Goal: Check status: Check status

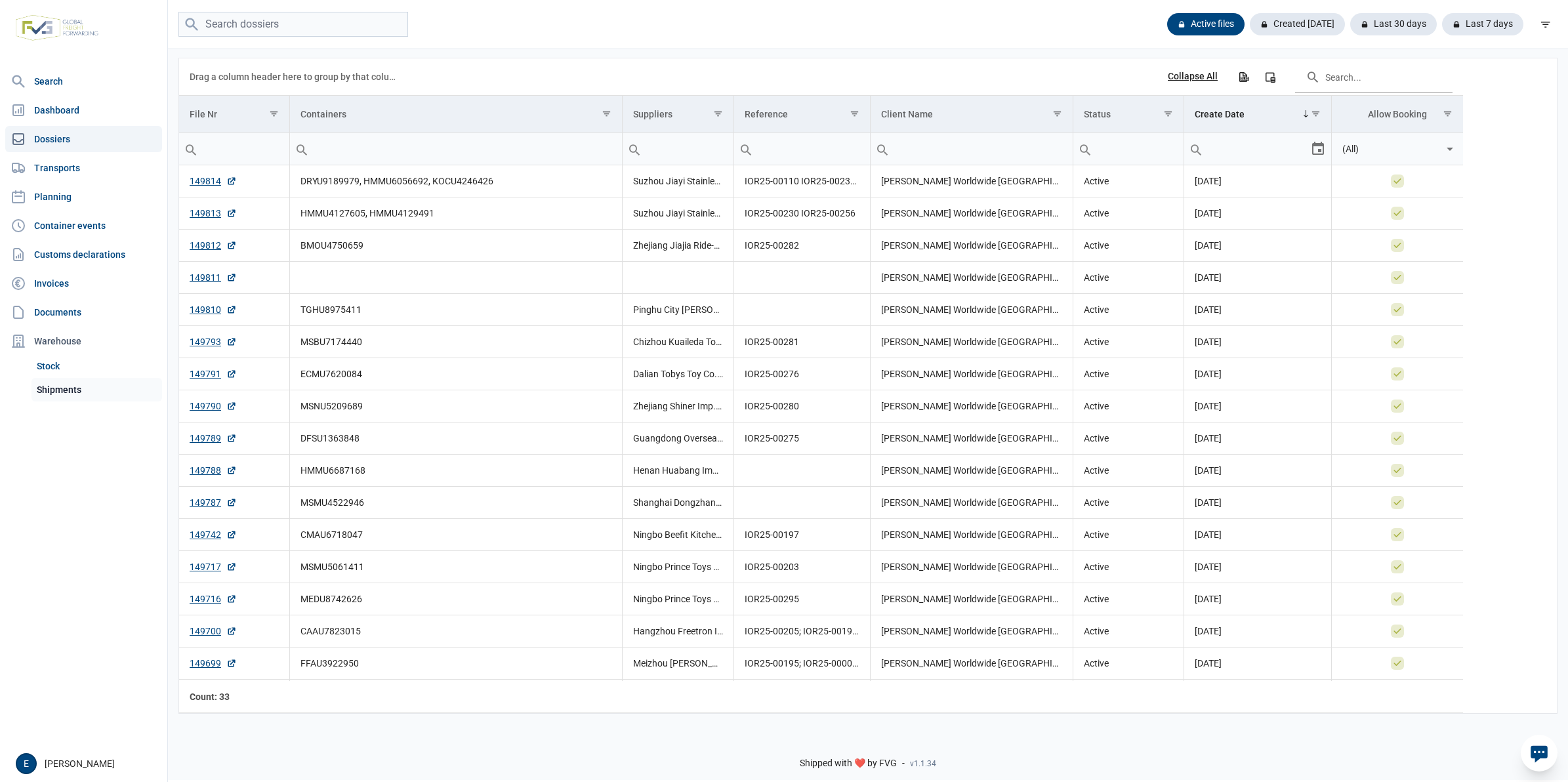
click at [93, 398] on link "Shipments" at bounding box center [97, 390] width 130 height 24
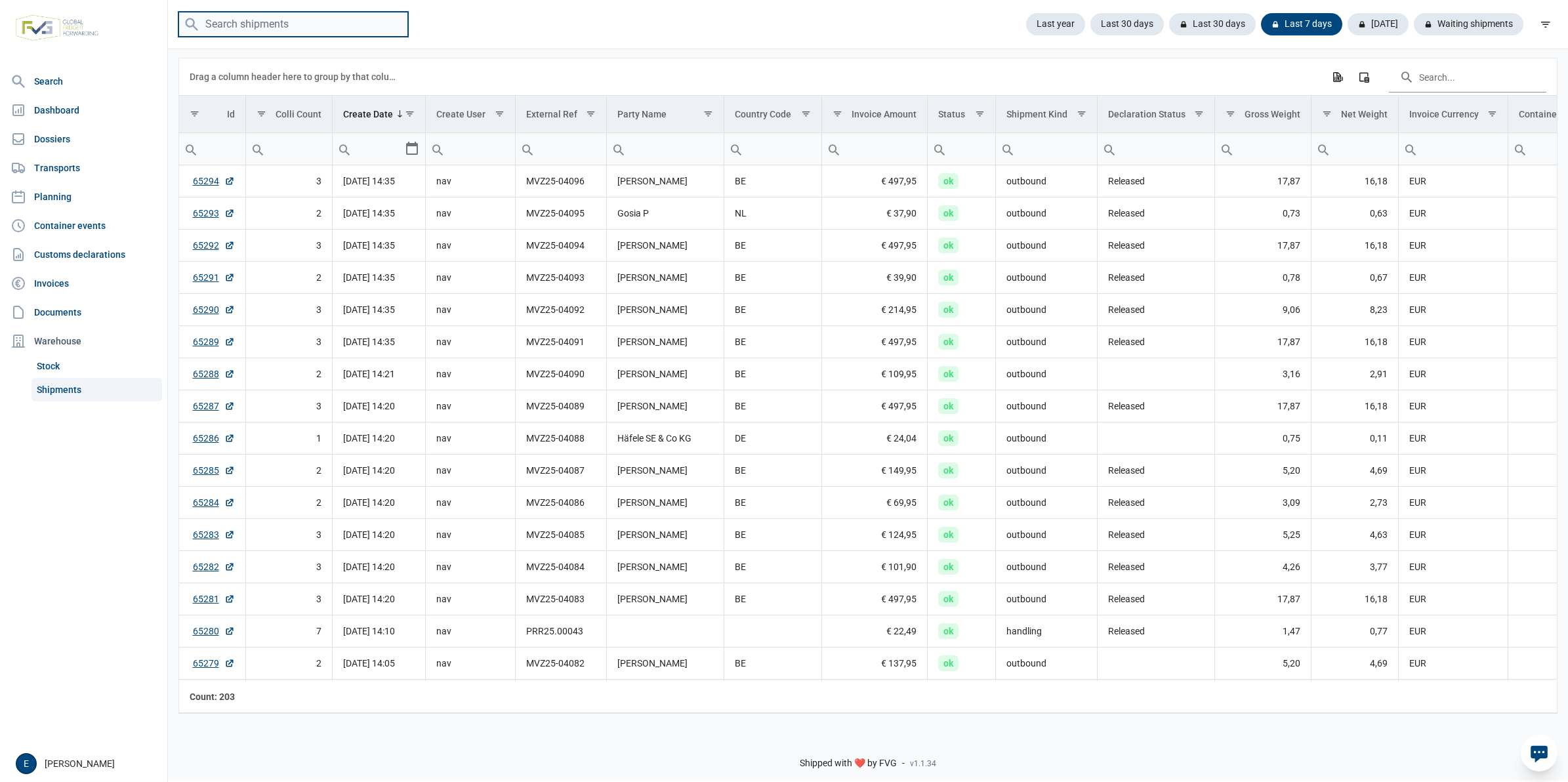
click at [290, 25] on input "search" at bounding box center [293, 24] width 230 height 26
paste input "25BEI0000023141733"
type input "25BEI0000023141733"
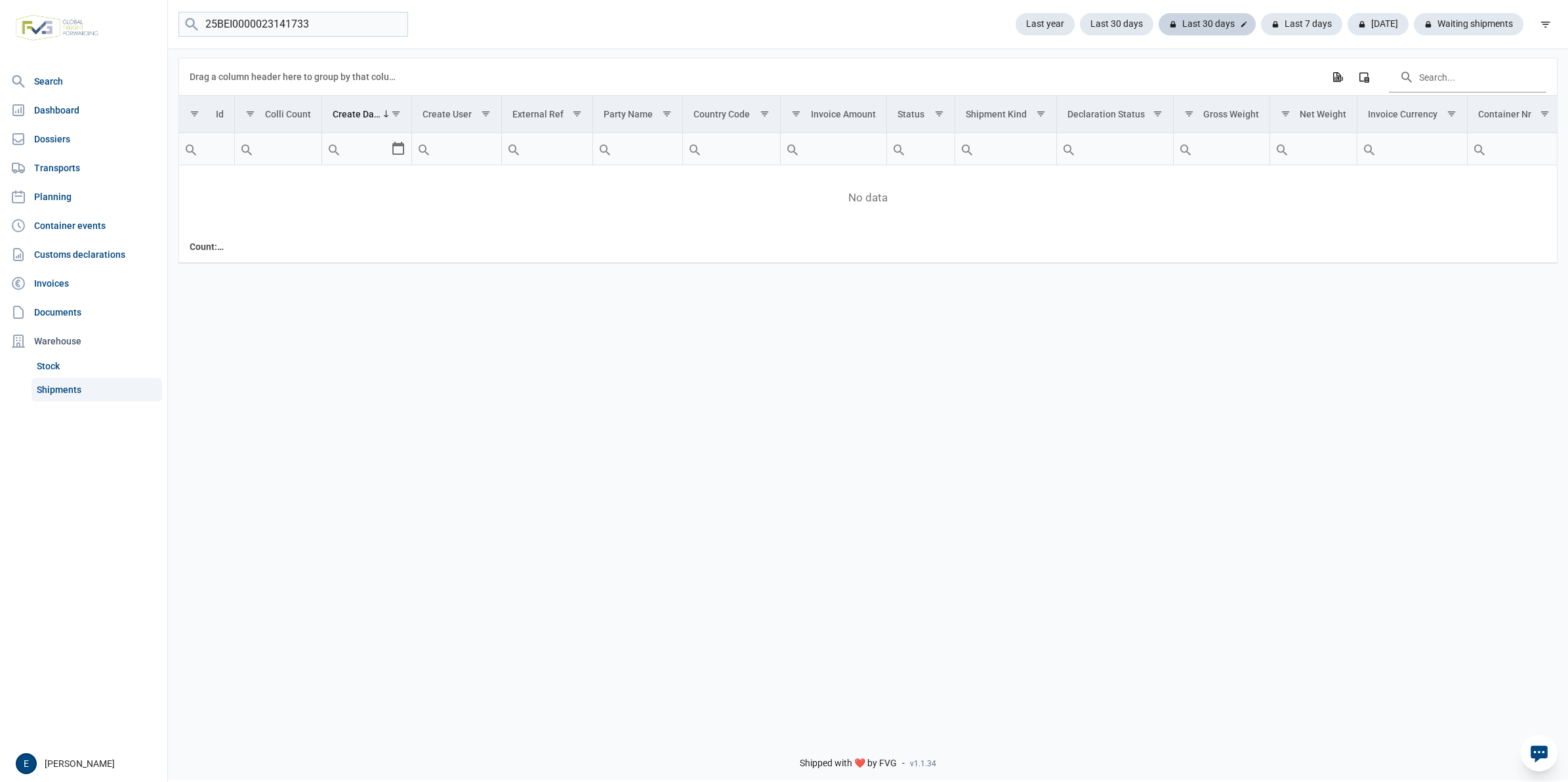
click at [1252, 21] on div "Last 30 days" at bounding box center [1302, 24] width 82 height 22
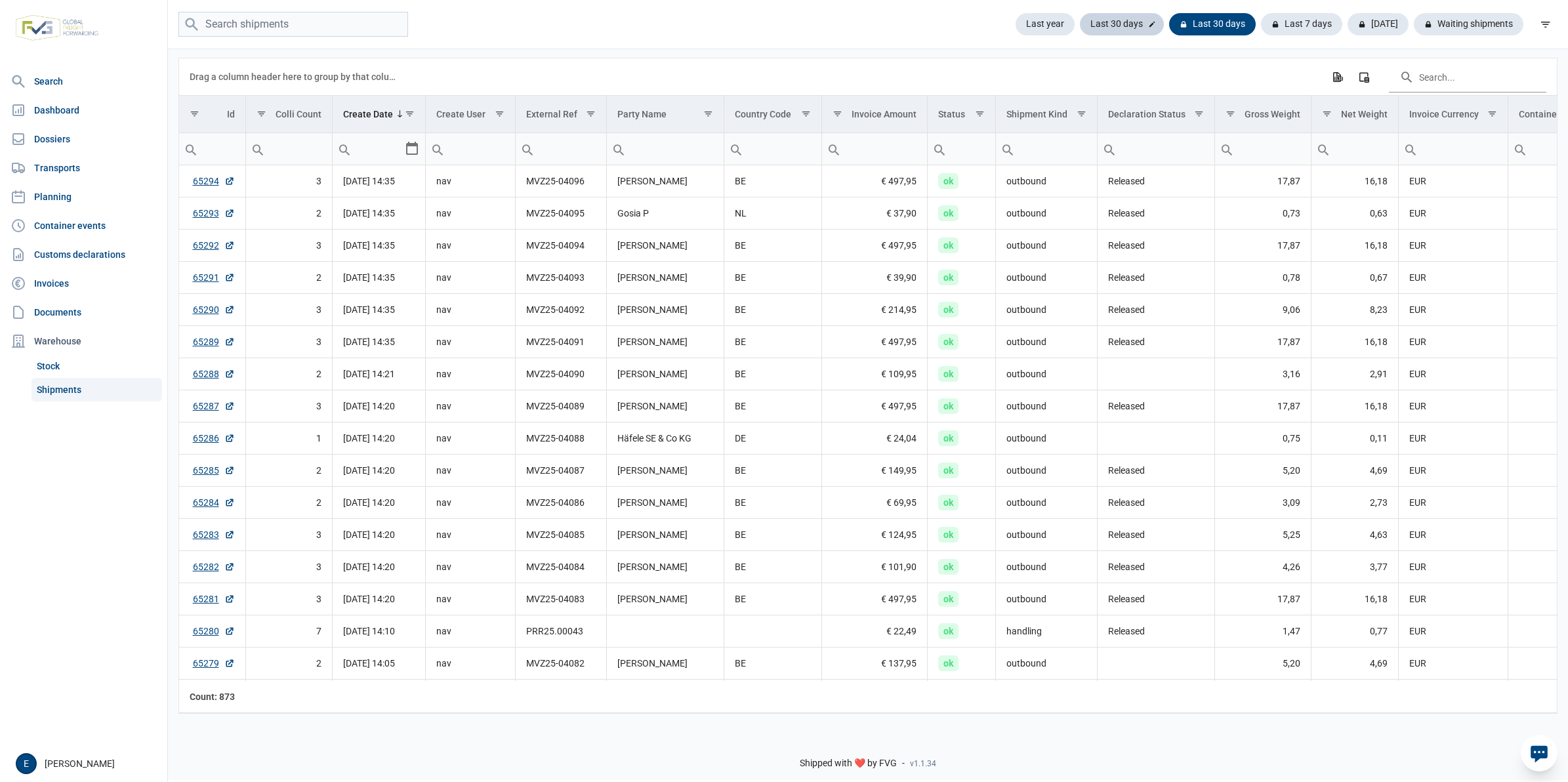
click at [1170, 28] on div "Last 30 days" at bounding box center [1213, 24] width 86 height 22
